Goal: Check status: Check status

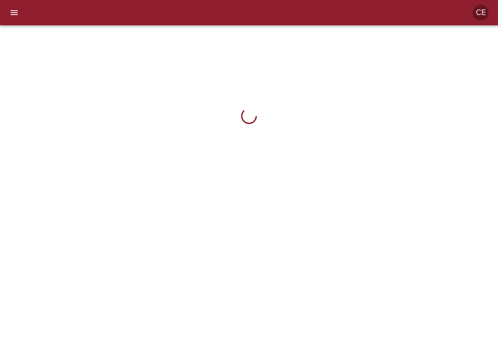
click at [17, 13] on icon "menu" at bounding box center [14, 12] width 7 height 5
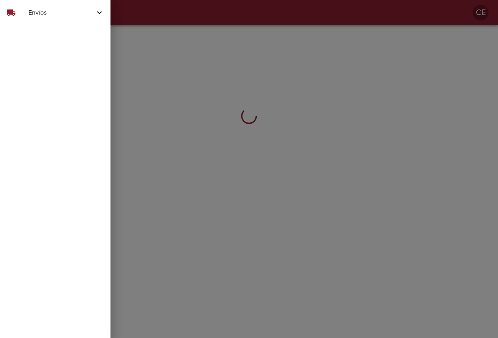
click at [42, 15] on span "Envíos" at bounding box center [61, 12] width 66 height 9
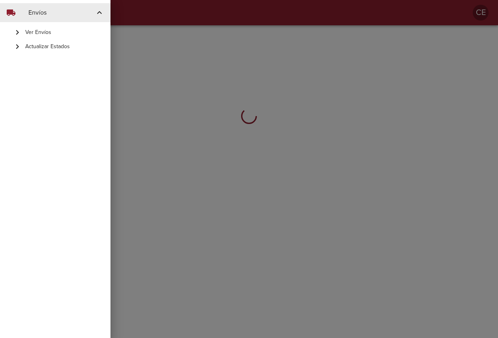
click at [46, 52] on div "Actualizar Estados" at bounding box center [55, 46] width 110 height 14
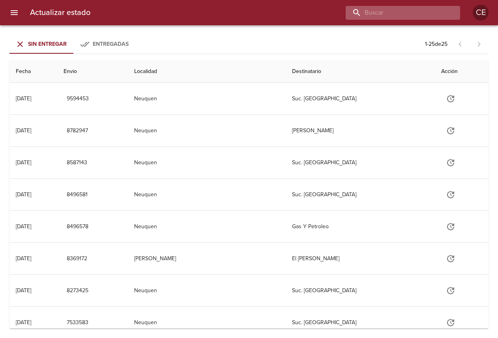
click at [409, 14] on input "buscar" at bounding box center [396, 13] width 101 height 14
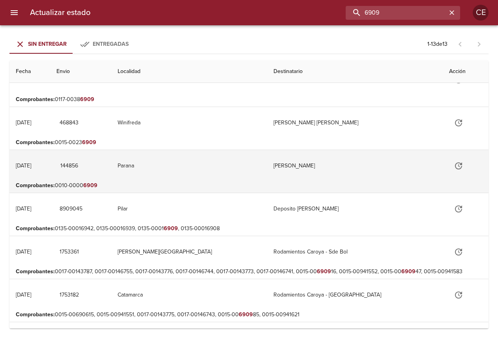
scroll to position [237, 0]
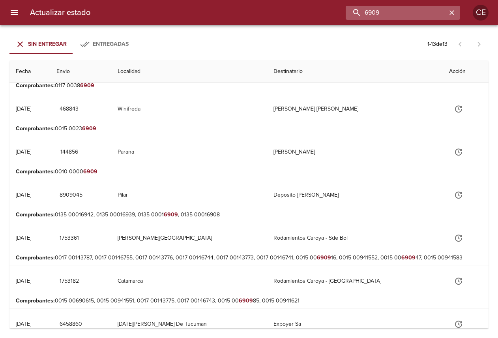
click at [389, 14] on input "6909" at bounding box center [396, 13] width 101 height 14
type input "6"
type input "16909"
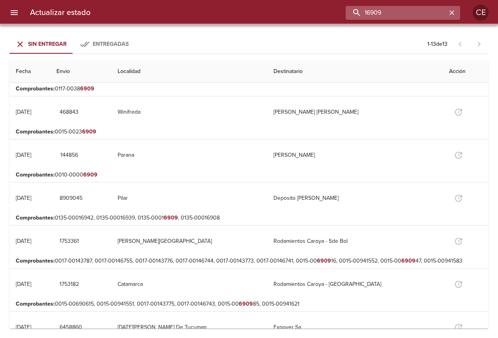
scroll to position [0, 0]
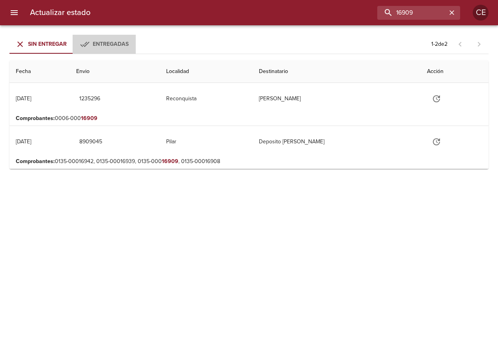
click at [99, 42] on span "Entregadas" at bounding box center [111, 44] width 36 height 7
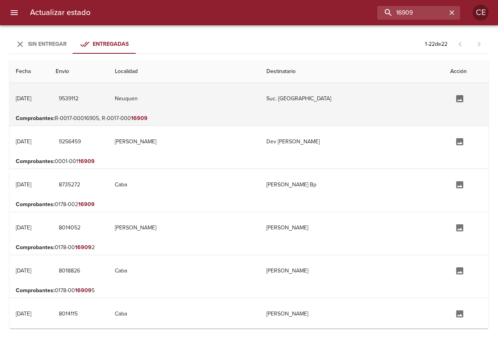
click at [456, 99] on icon "Tabla de envíos del cliente" at bounding box center [459, 98] width 7 height 7
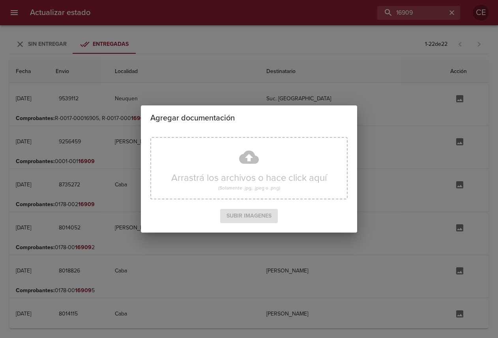
click at [417, 109] on div "Agregar documentación Arrastrá los archivos o hace click aquí (Solamente .jpg, …" at bounding box center [249, 169] width 498 height 338
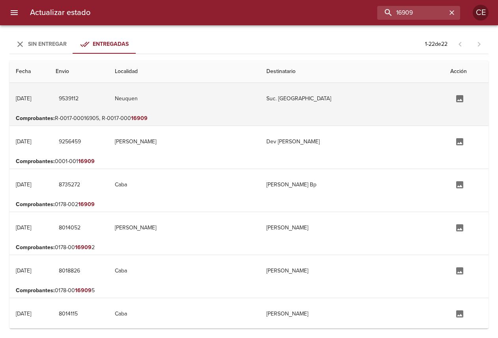
click at [364, 101] on td "Suc. [GEOGRAPHIC_DATA]" at bounding box center [351, 99] width 183 height 32
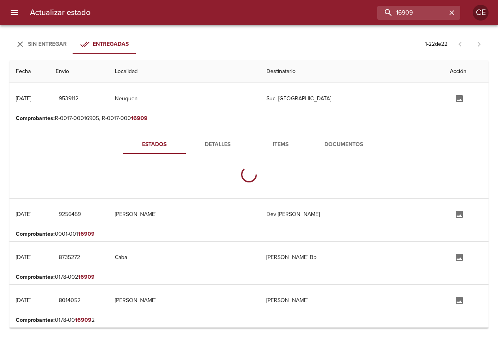
click at [338, 143] on span "Documentos" at bounding box center [344, 145] width 54 height 10
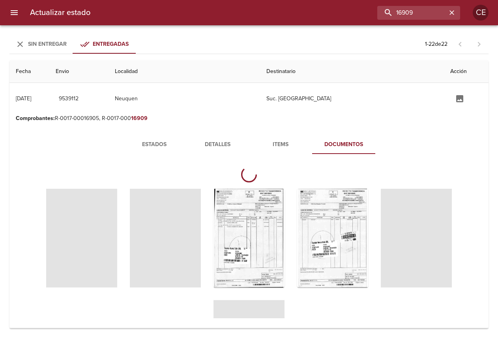
scroll to position [39, 0]
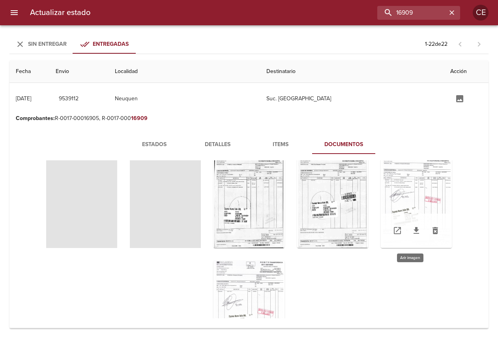
click at [422, 189] on div "Tabla de envíos del cliente" at bounding box center [416, 198] width 71 height 99
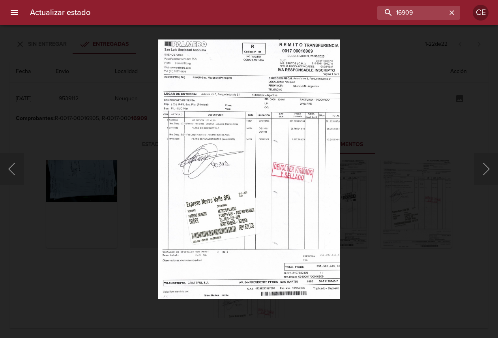
scroll to position [38, 0]
